Goal: Task Accomplishment & Management: Manage account settings

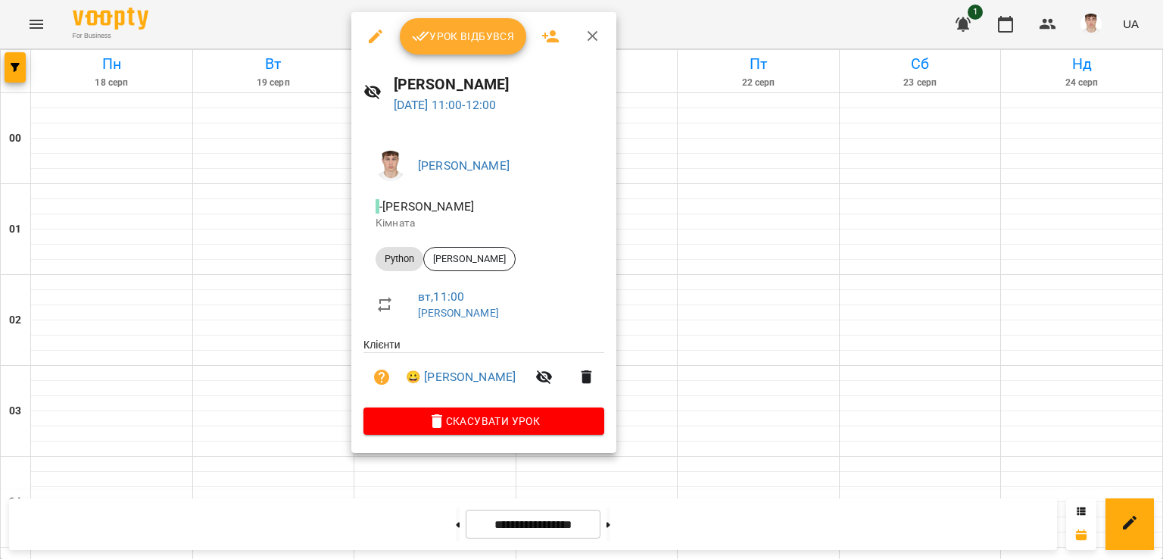
drag, startPoint x: 946, startPoint y: 263, endPoint x: 934, endPoint y: 267, distance: 12.2
click at [945, 263] on div at bounding box center [581, 279] width 1163 height 559
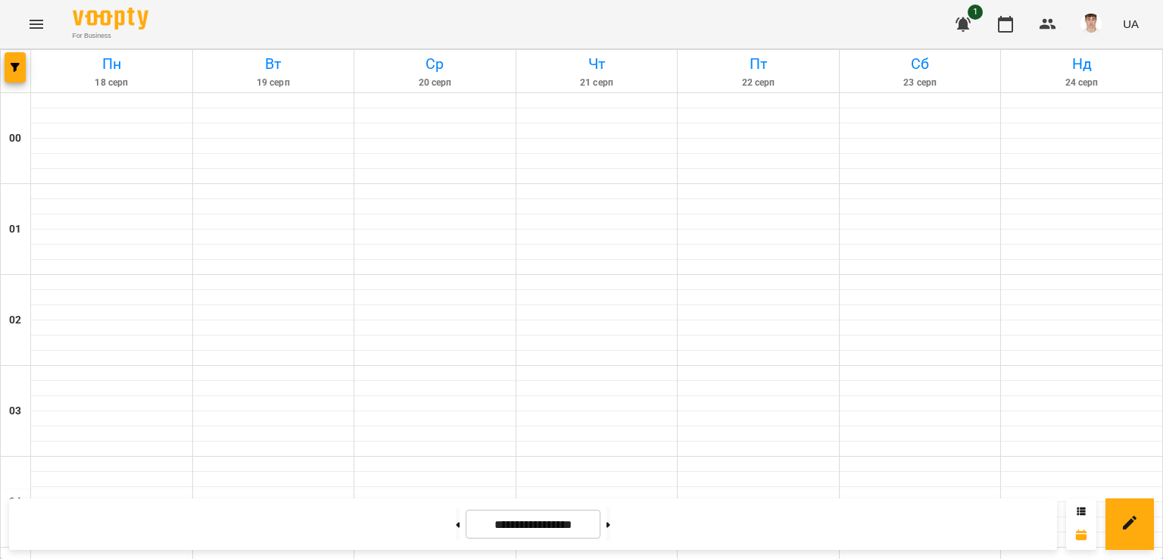
scroll to position [799, 0]
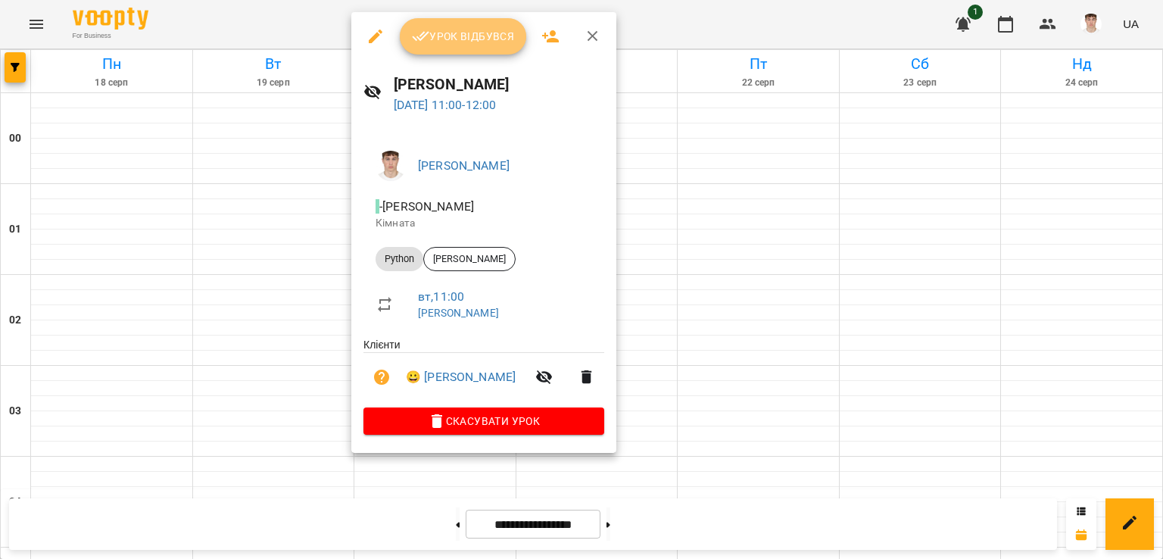
click at [432, 42] on span "Урок відбувся" at bounding box center [463, 36] width 103 height 18
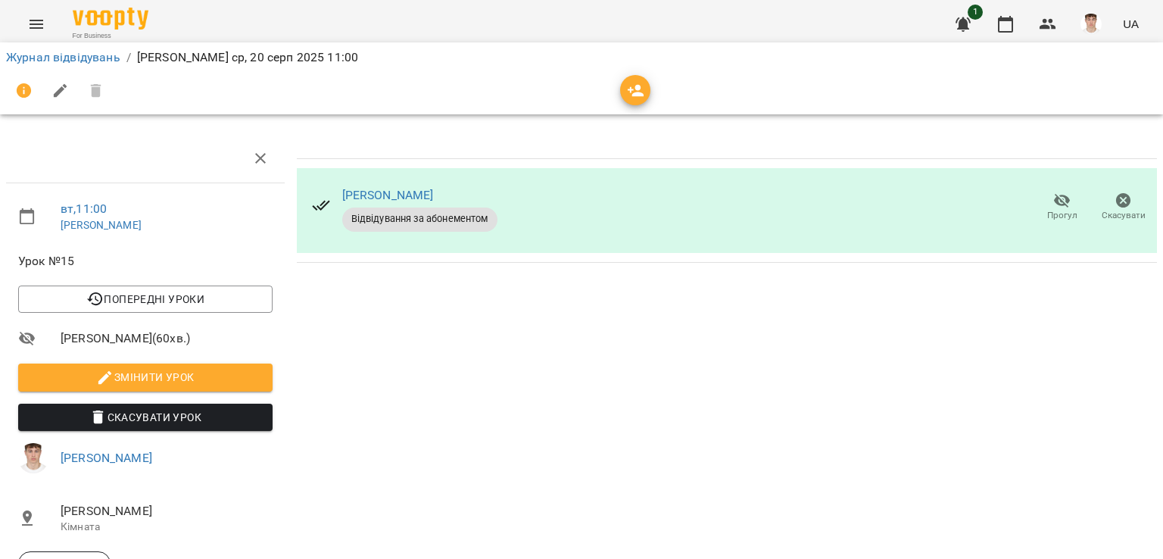
click at [183, 379] on span "Змінити урок" at bounding box center [145, 377] width 230 height 18
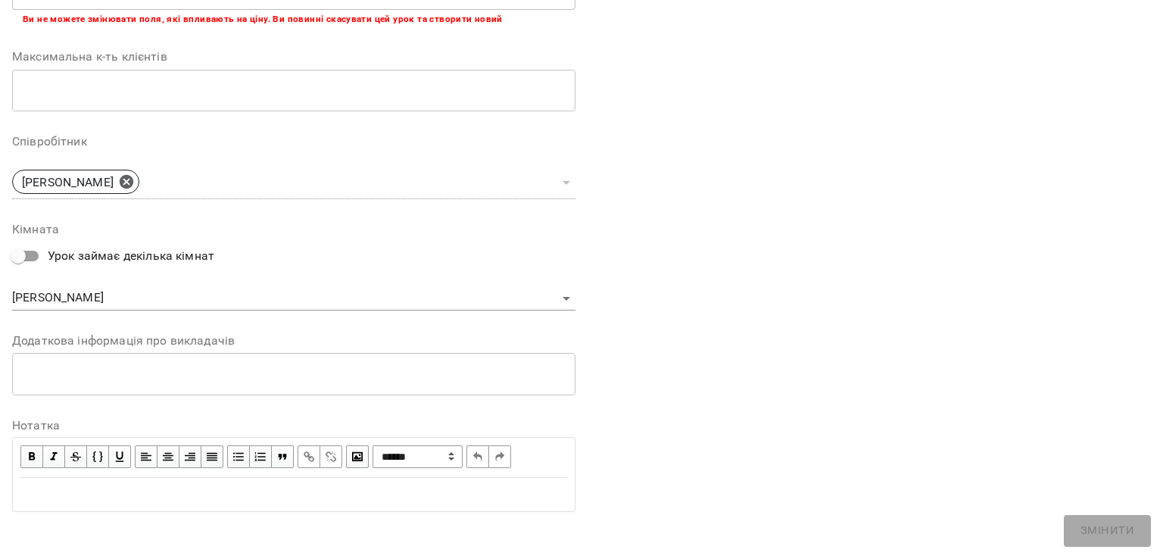
scroll to position [369, 0]
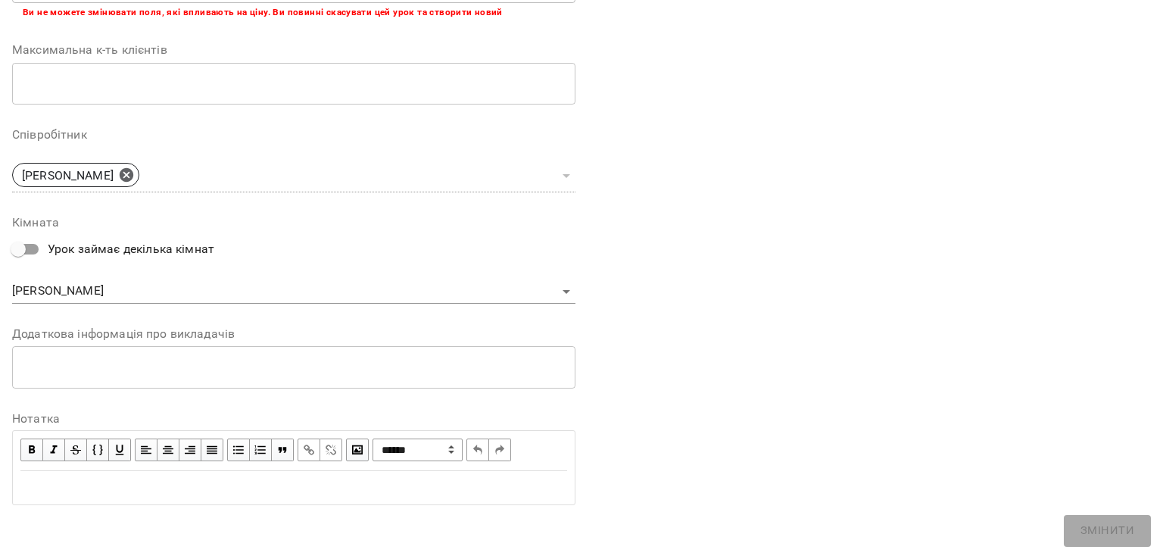
click at [178, 373] on textarea at bounding box center [294, 367] width 542 height 14
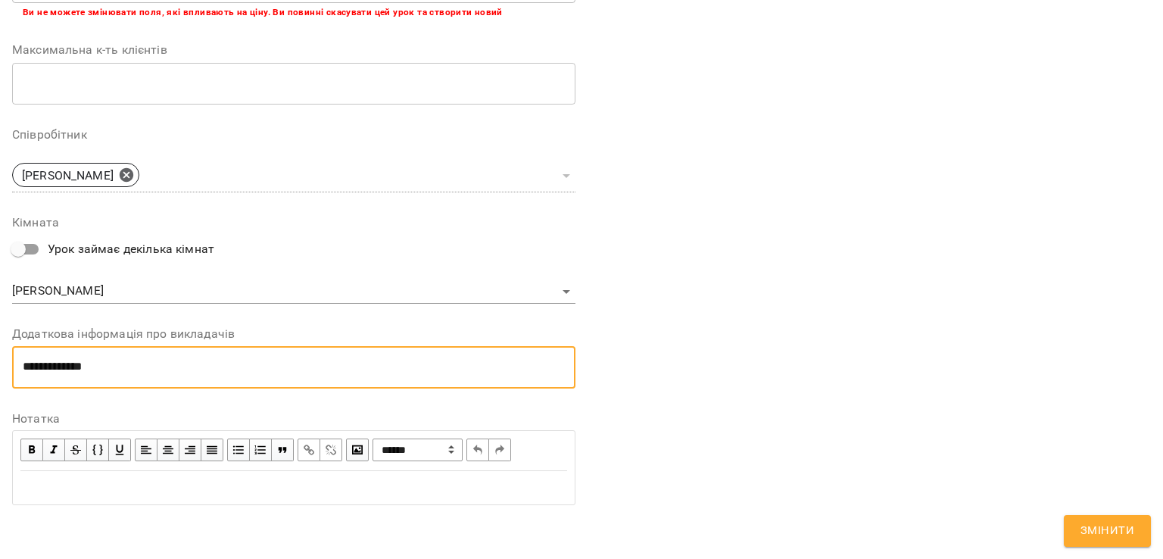
scroll to position [0, 0]
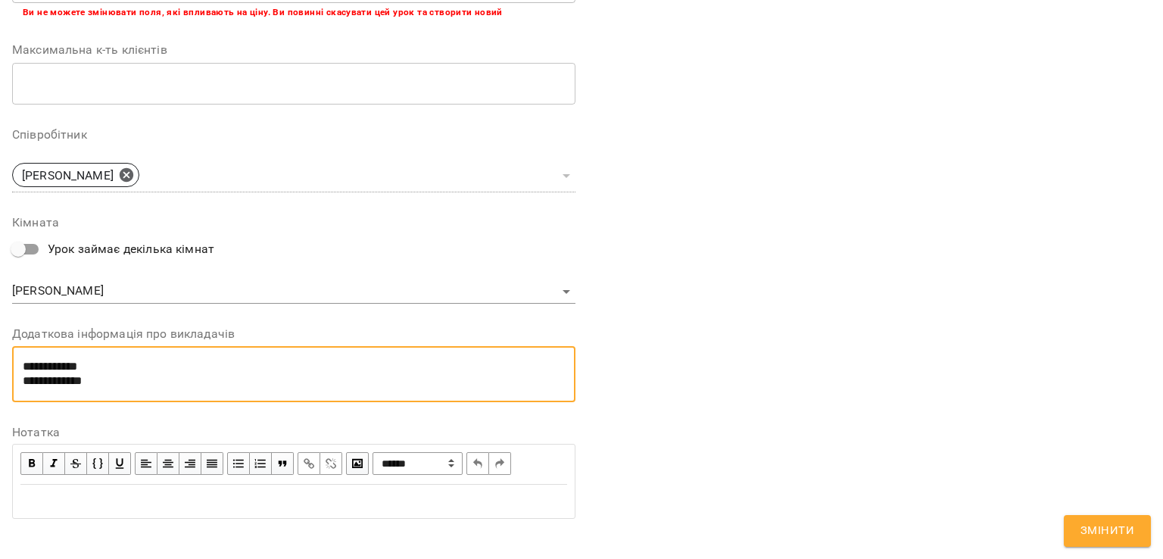
type textarea "**********"
click at [1095, 519] on button "Змінити" at bounding box center [1107, 531] width 87 height 32
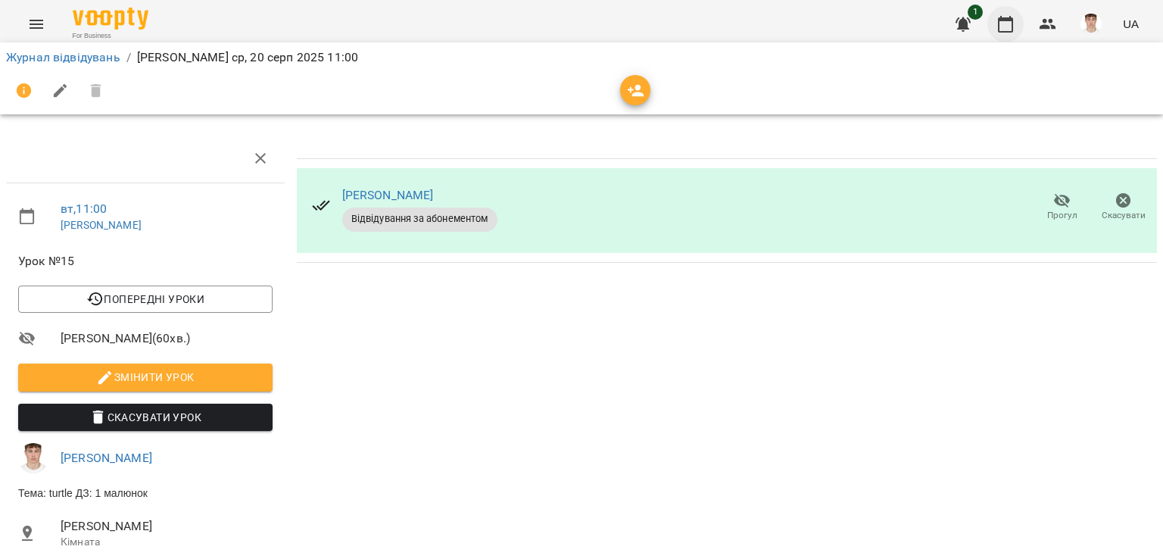
click at [1005, 33] on icon "button" at bounding box center [1005, 24] width 18 height 18
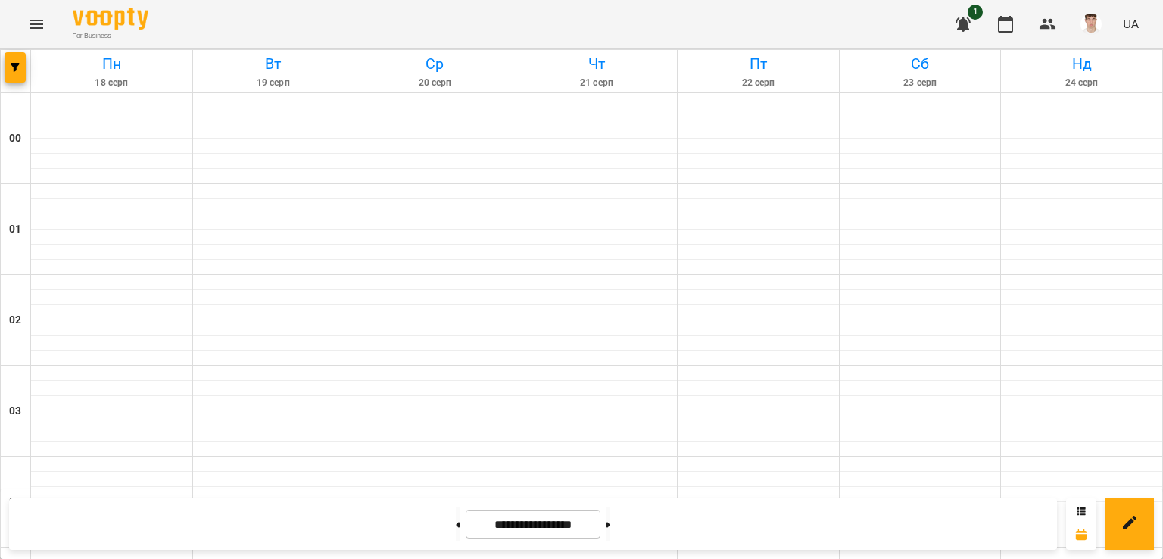
scroll to position [1707, 0]
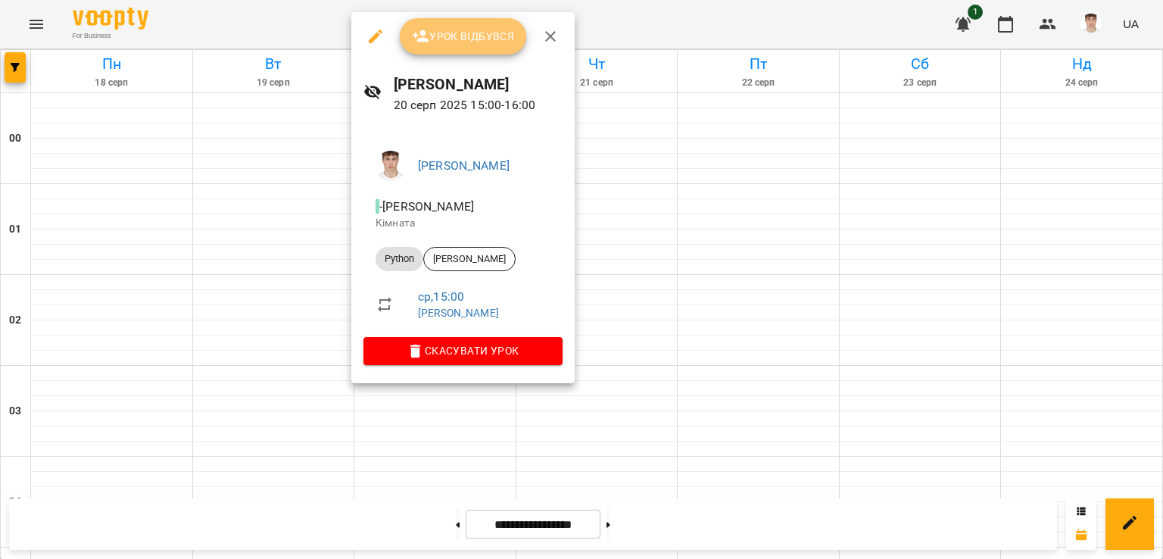
click at [488, 25] on button "Урок відбувся" at bounding box center [463, 36] width 127 height 36
click at [475, 46] on button "Урок відбувся" at bounding box center [463, 36] width 127 height 36
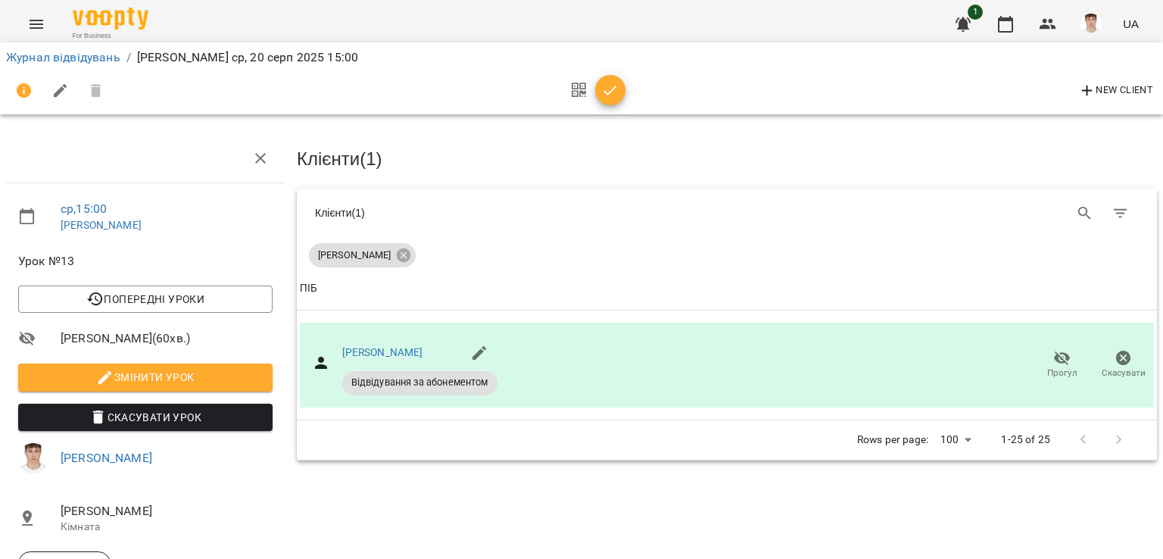
click at [134, 373] on span "Змінити урок" at bounding box center [145, 377] width 230 height 18
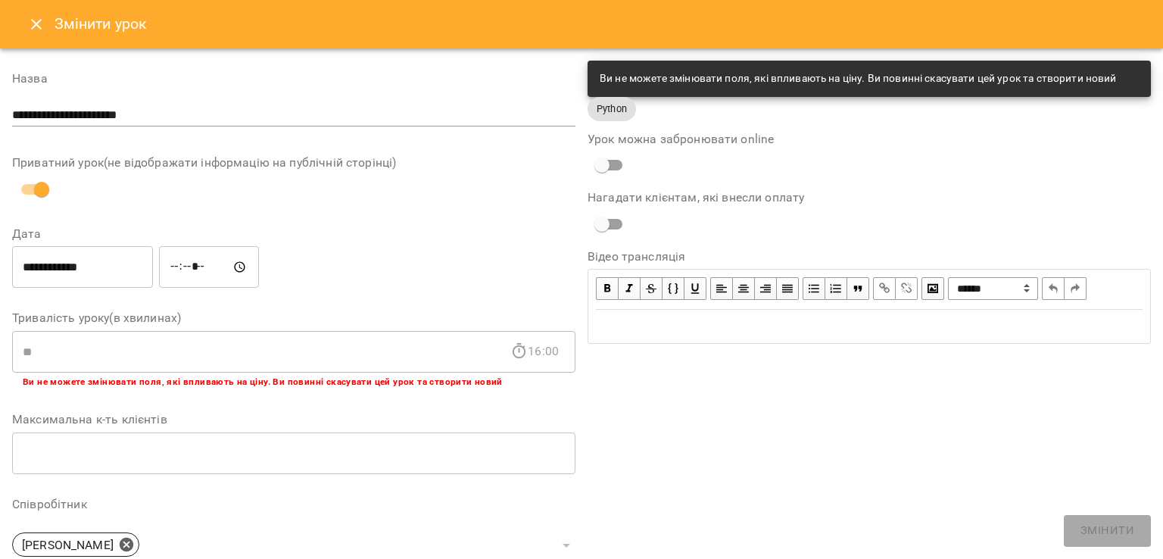
scroll to position [369, 0]
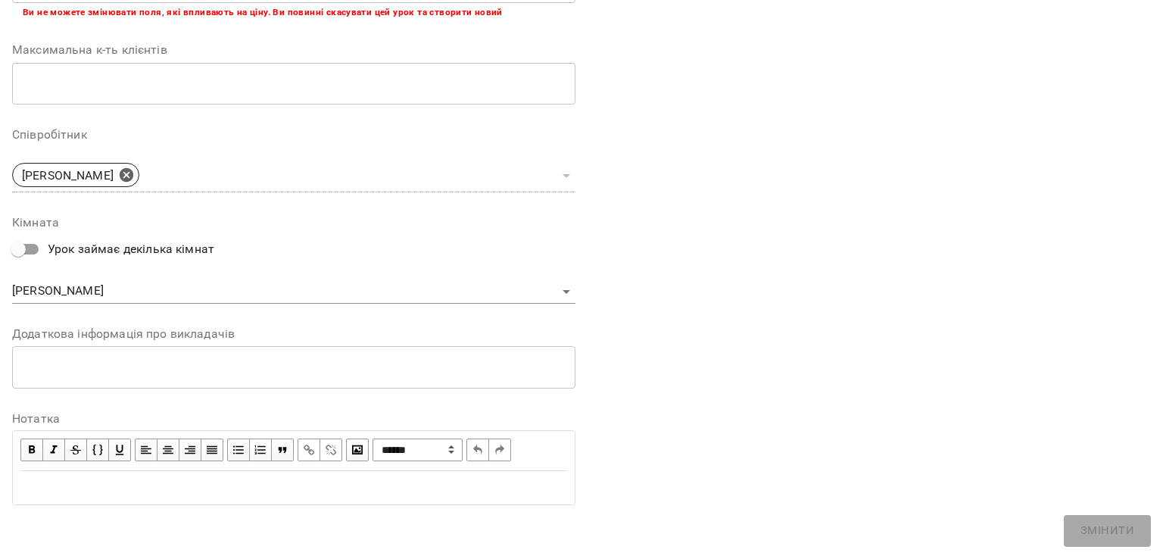
click at [192, 380] on div "* ​" at bounding box center [293, 367] width 563 height 42
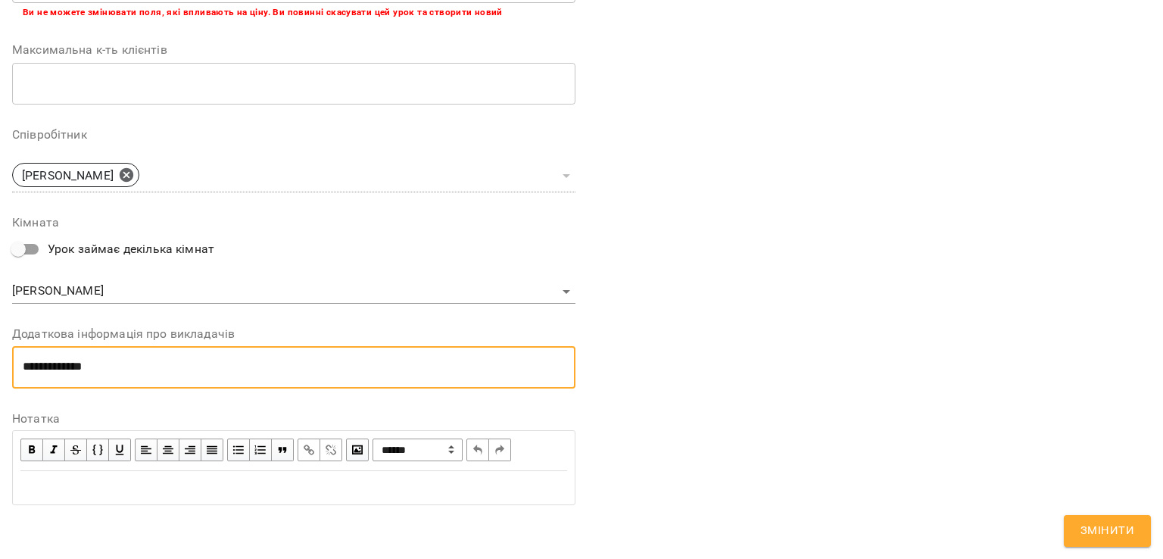
scroll to position [0, 0]
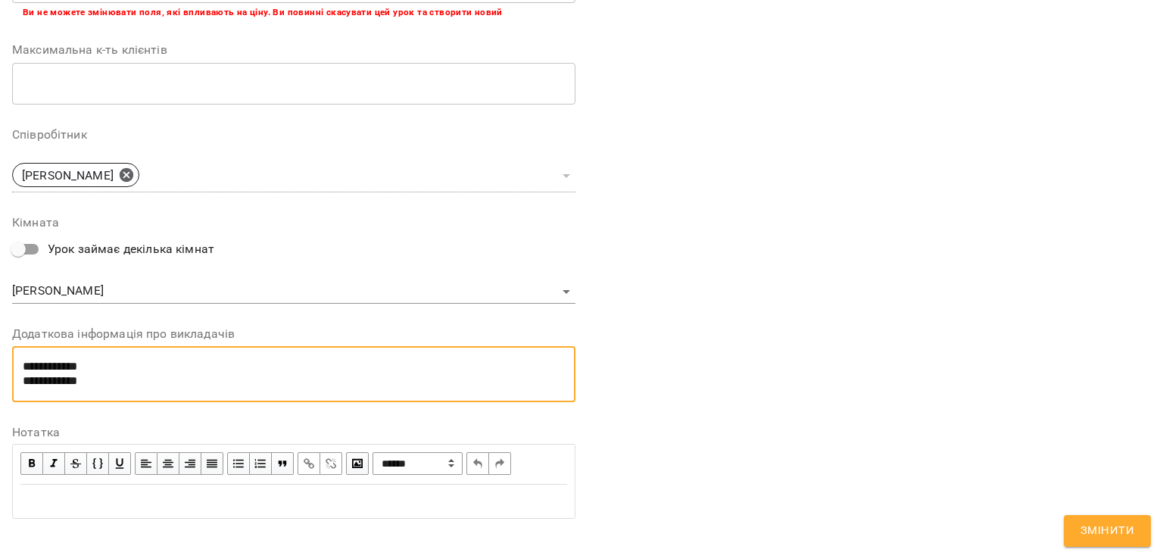
type textarea "**********"
click at [1096, 518] on button "Змінити" at bounding box center [1107, 531] width 87 height 32
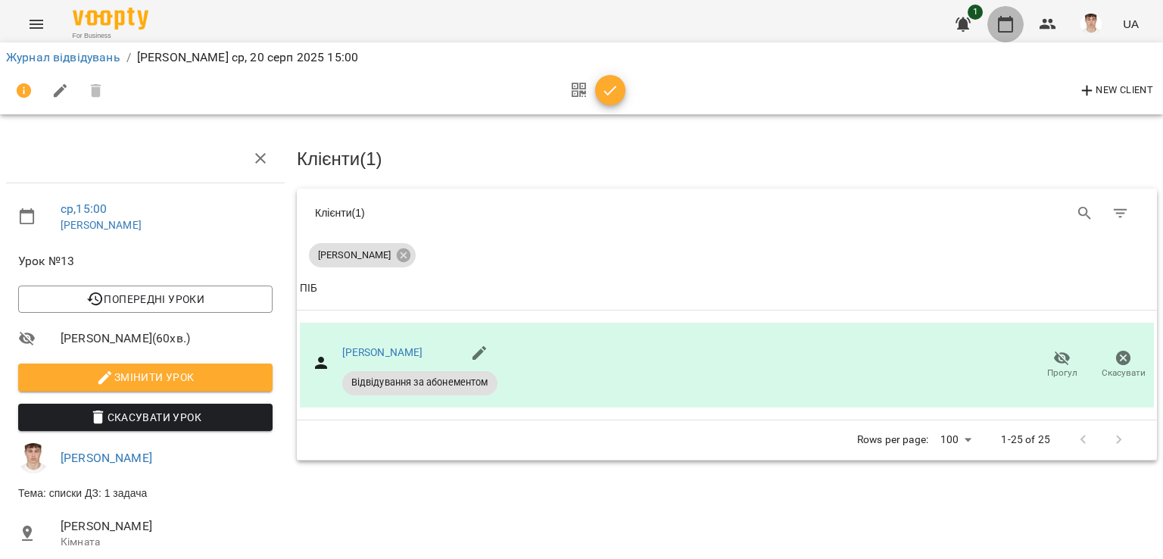
click at [1009, 20] on icon "button" at bounding box center [1005, 24] width 15 height 17
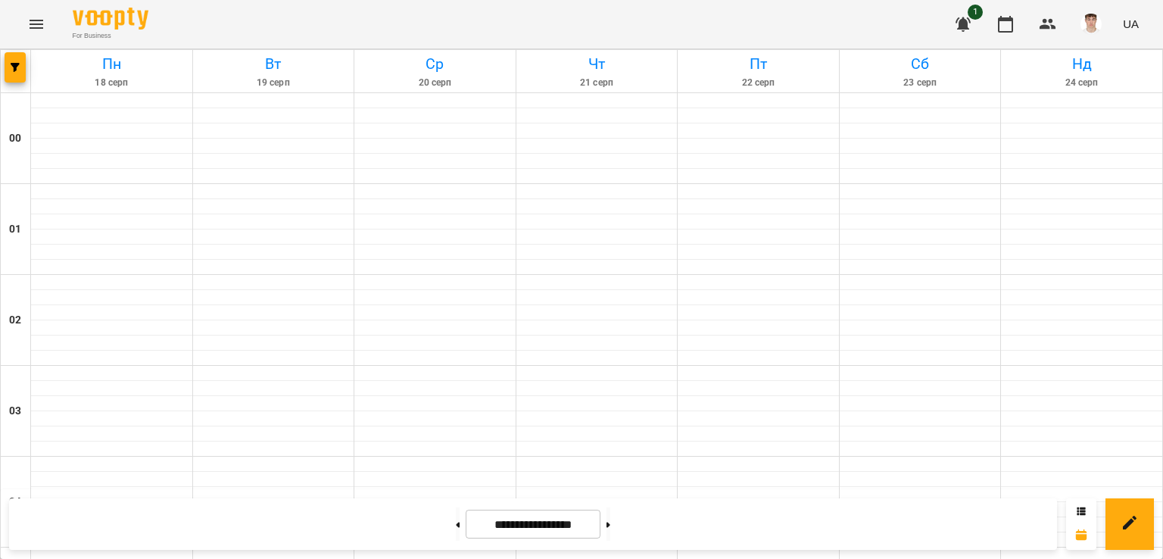
scroll to position [1363, 0]
